Goal: Task Accomplishment & Management: Complete application form

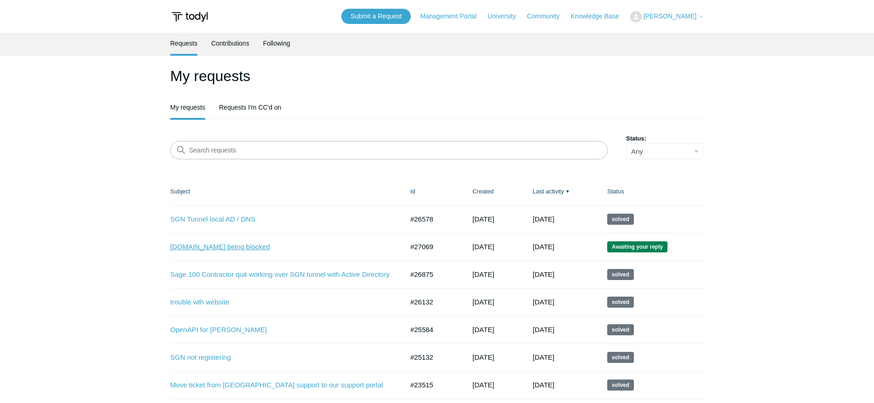
click at [226, 248] on link "Auth.tesla.com being blocked" at bounding box center [280, 247] width 220 height 11
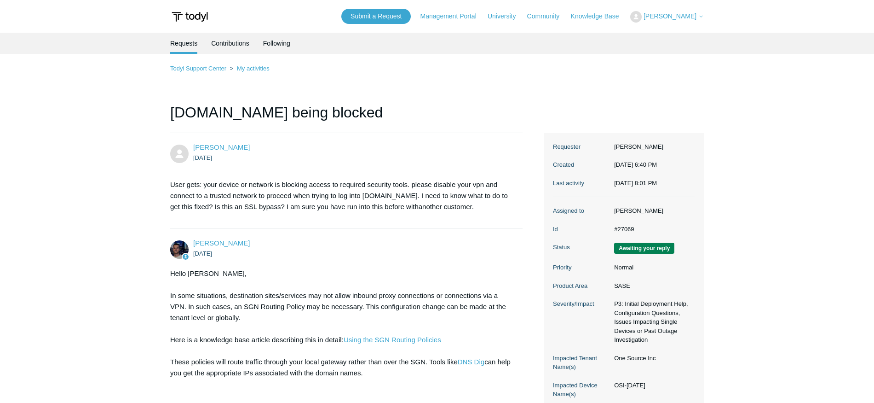
scroll to position [167, 0]
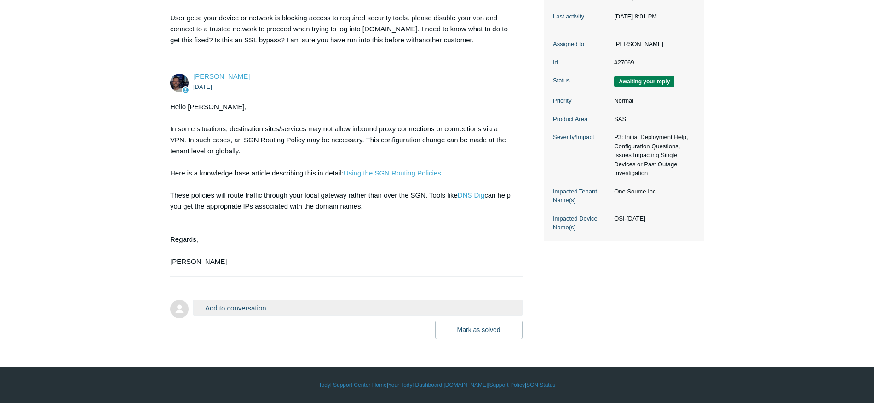
click at [276, 303] on button "Add to conversation" at bounding box center [358, 308] width 330 height 16
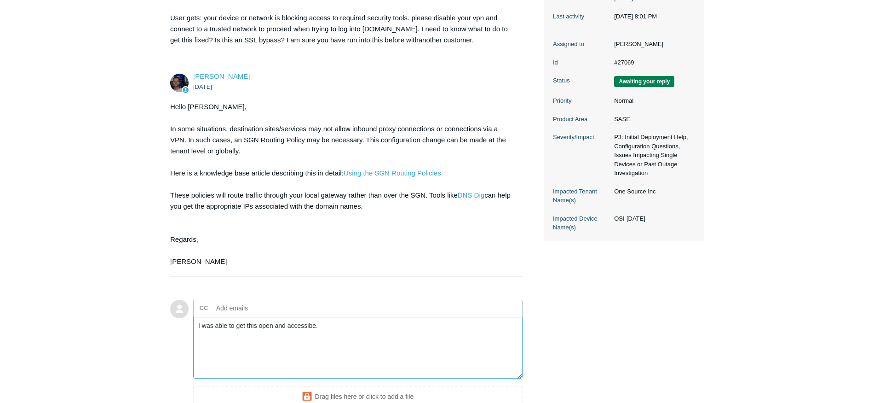
scroll to position [267, 0]
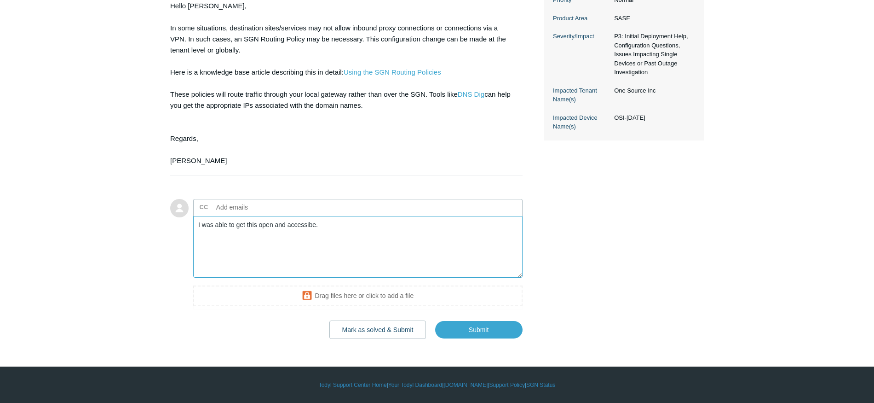
click at [309, 227] on textarea "I was able to get this open and accessibe." at bounding box center [358, 247] width 330 height 62
click at [293, 224] on textarea "I was able to get this open and accessibe." at bounding box center [358, 247] width 330 height 62
type textarea "I was able to get this open and accessible."
click at [385, 331] on button "Mark as solved & Submit" at bounding box center [378, 329] width 97 height 18
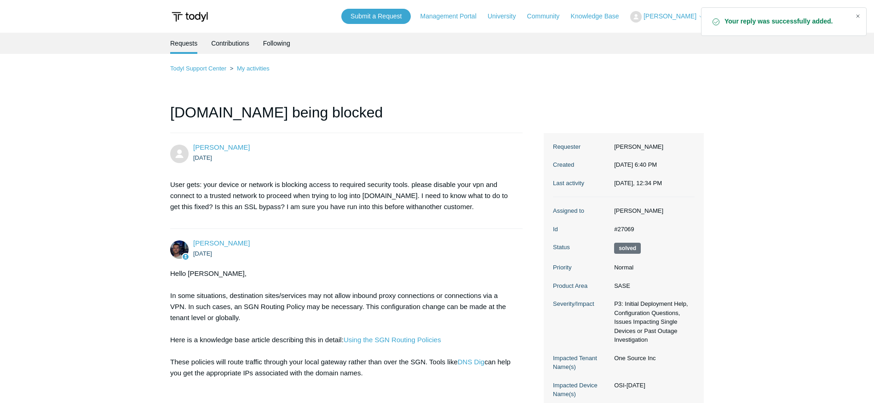
click at [858, 17] on div "Close" at bounding box center [858, 16] width 13 height 13
click at [668, 17] on span "[PERSON_NAME]" at bounding box center [670, 15] width 53 height 7
click at [666, 38] on link "My Support Requests" at bounding box center [676, 36] width 90 height 16
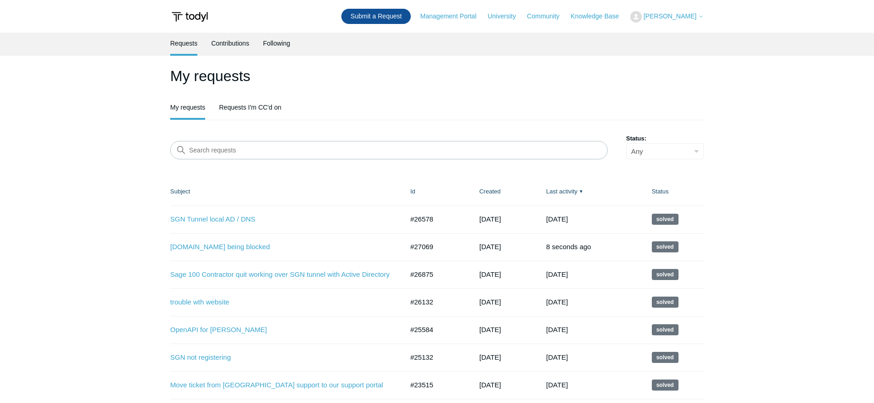
click at [387, 13] on link "Submit a Request" at bounding box center [375, 16] width 69 height 15
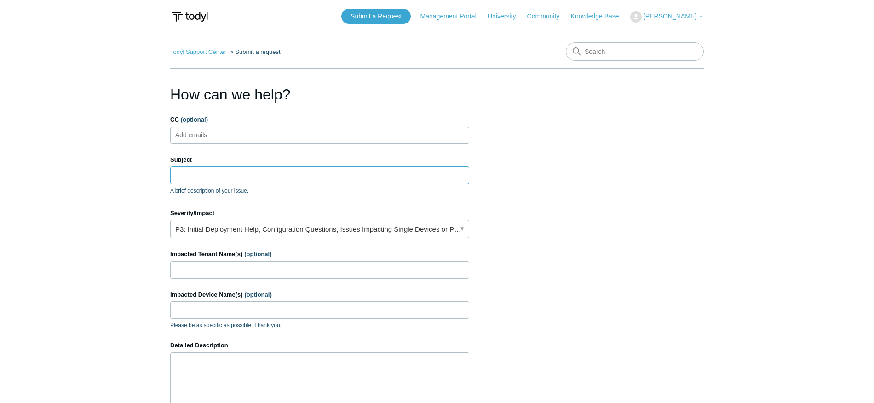
click at [211, 175] on input "Subject" at bounding box center [319, 174] width 299 height 17
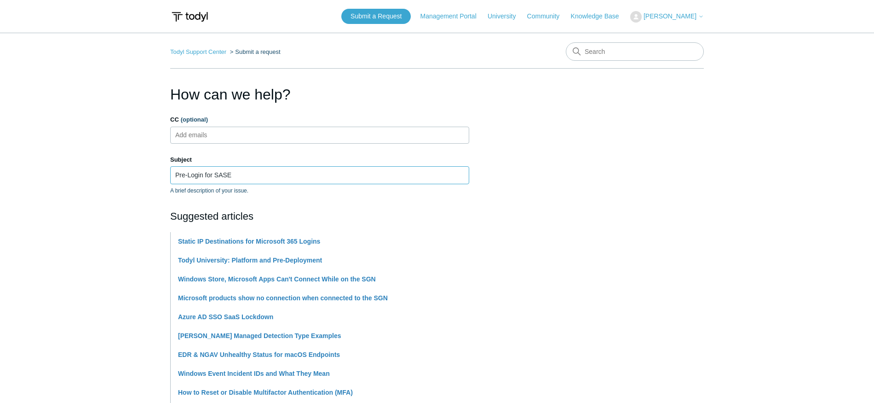
type input "Pre-Login for SASE"
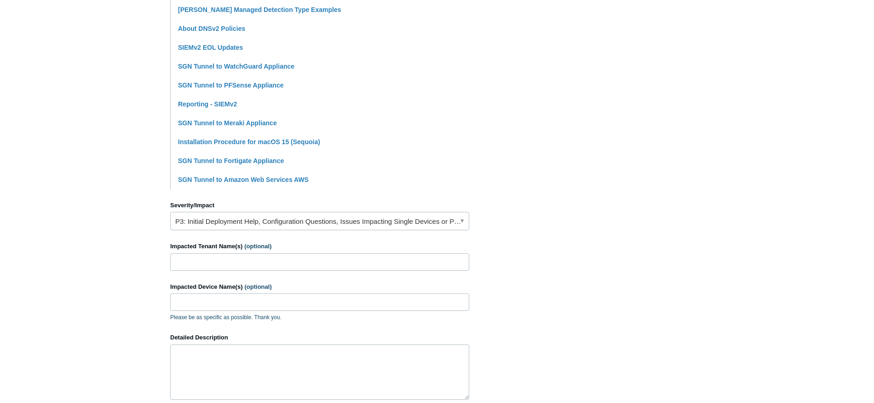
scroll to position [234, 0]
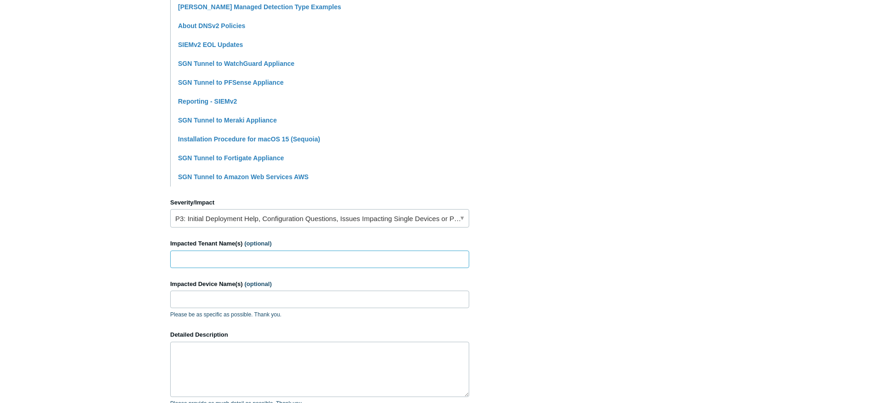
click at [254, 260] on input "Impacted Tenant Name(s) (optional)" at bounding box center [319, 258] width 299 height 17
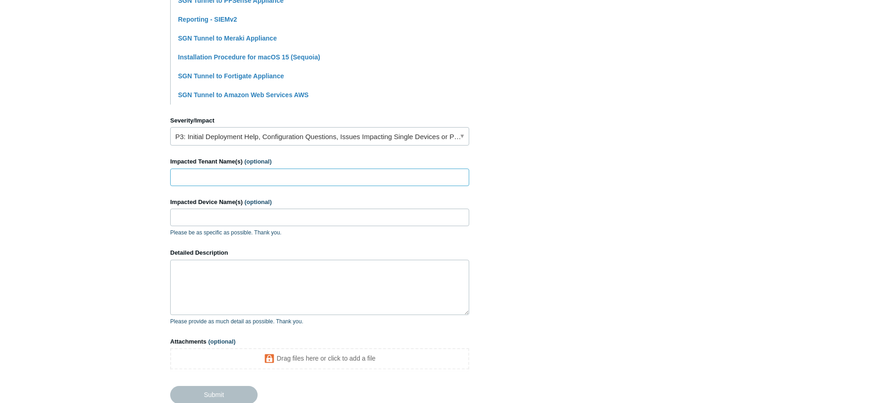
scroll to position [318, 0]
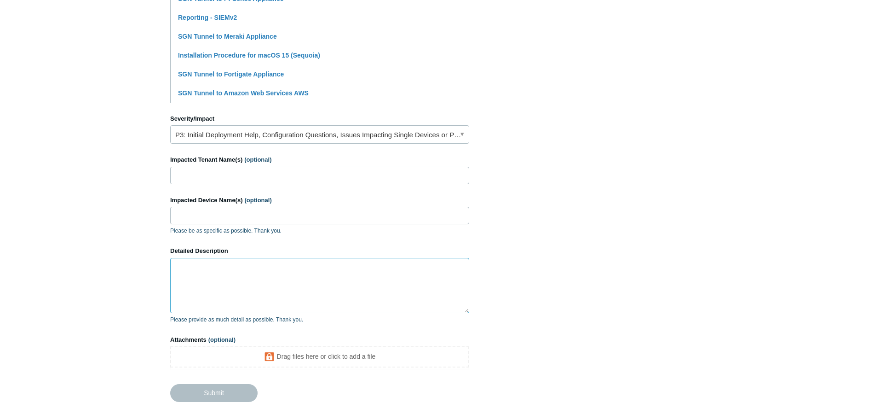
click at [246, 277] on textarea "Detailed Description" at bounding box center [319, 285] width 299 height 55
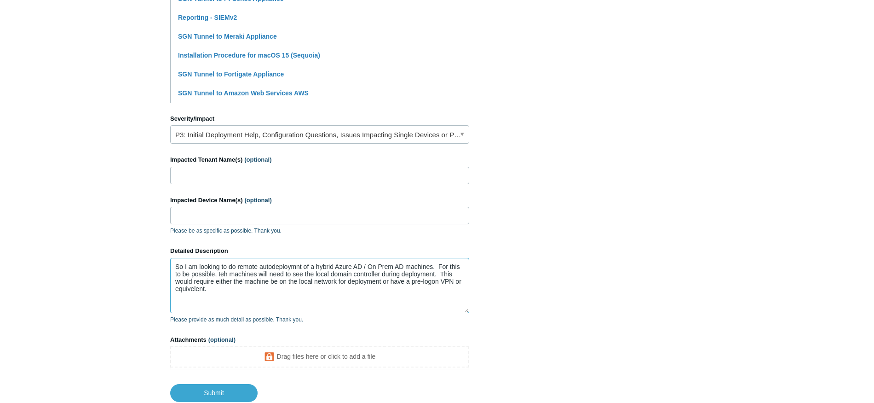
click at [191, 293] on textarea "So I am looking to do remote autodeploymnt of a hybrid Azure AD / On Prem AD ma…" at bounding box center [319, 285] width 299 height 55
click at [237, 293] on textarea "So I am looking to do remote autodeploymnt of a hybrid Azure AD / On Prem AD ma…" at bounding box center [319, 285] width 299 height 55
click at [297, 270] on textarea "So I am looking to do remote autodeploymnt of a hybrid Azure AD / On Prem AD ma…" at bounding box center [319, 285] width 299 height 55
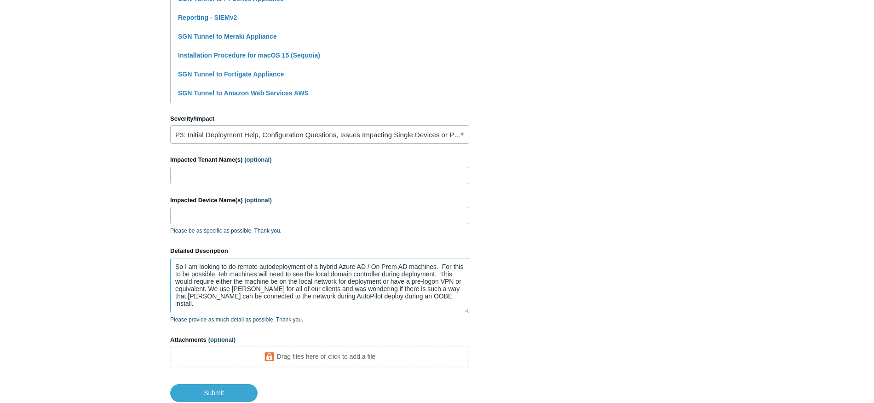
click at [394, 267] on textarea "So I am looking to do remote autodeployment of a hybrid Azure AD / On Prem AD m…" at bounding box center [319, 285] width 299 height 55
click at [385, 270] on textarea "So I am looking to do remote autodeployment of a hybrid Azure AD / On Prem AD m…" at bounding box center [319, 285] width 299 height 55
click at [240, 278] on textarea "So I am looking to do remote autodeployment of a hybrid Azure AD / On-Prem AD m…" at bounding box center [319, 285] width 299 height 55
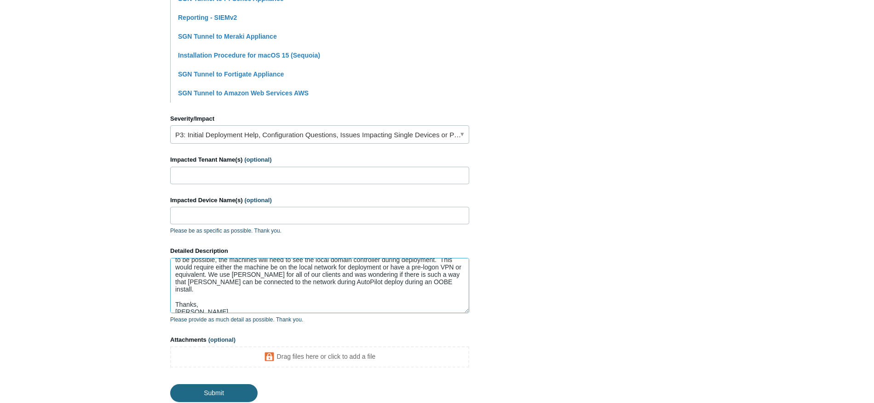
type textarea "So I am looking to do remote autodeployment of a hybrid Azure AD / On-Prem AD m…"
click at [211, 393] on input "Submit" at bounding box center [213, 393] width 87 height 18
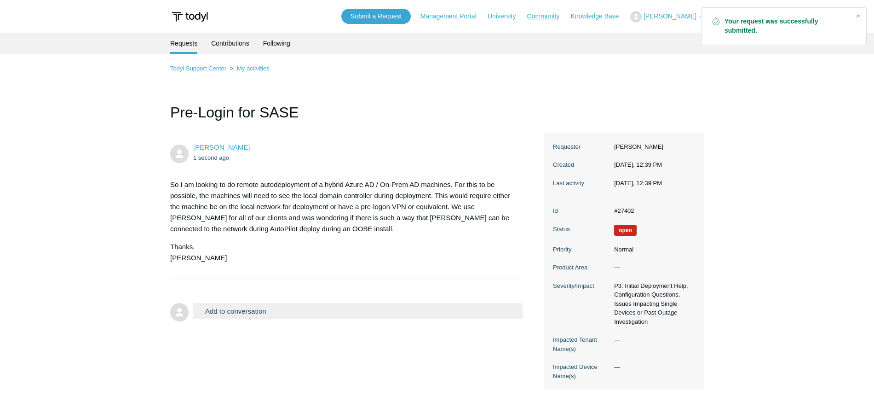
click at [556, 15] on link "Community" at bounding box center [548, 17] width 42 height 10
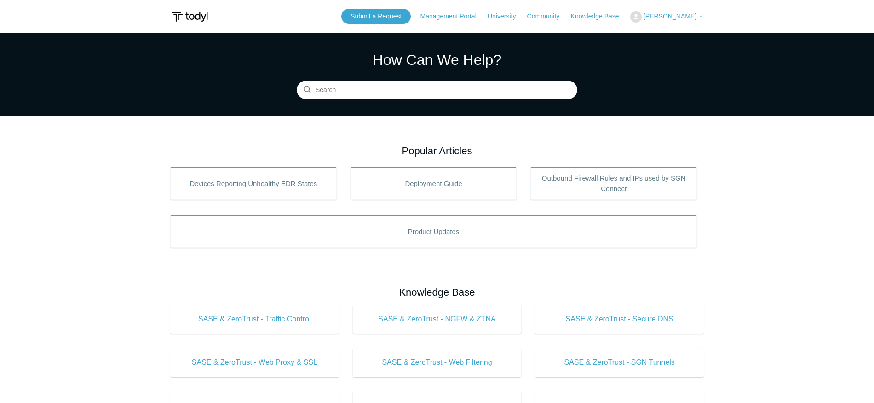
click at [679, 14] on span "[PERSON_NAME]" at bounding box center [670, 15] width 53 height 7
click at [658, 37] on link "My Support Requests" at bounding box center [676, 36] width 90 height 16
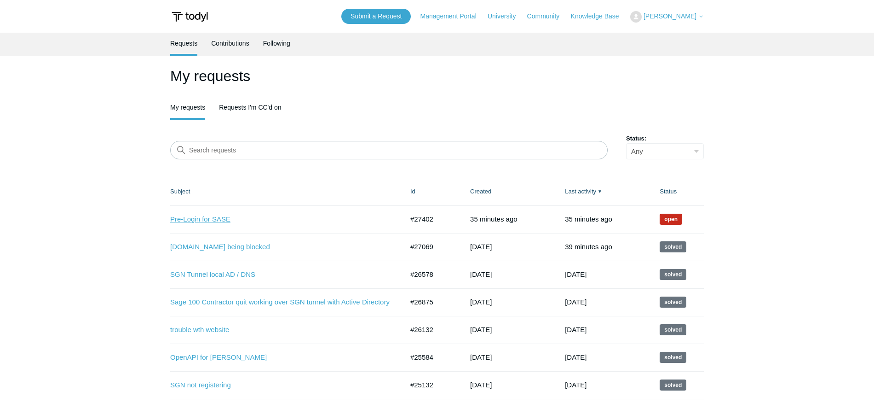
click at [217, 219] on link "Pre-Login for SASE" at bounding box center [280, 219] width 220 height 11
